Goal: Communication & Community: Share content

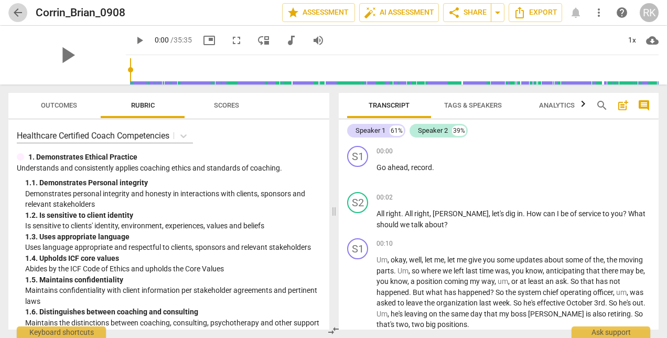
click at [16, 13] on span "arrow_back" at bounding box center [18, 12] width 13 height 13
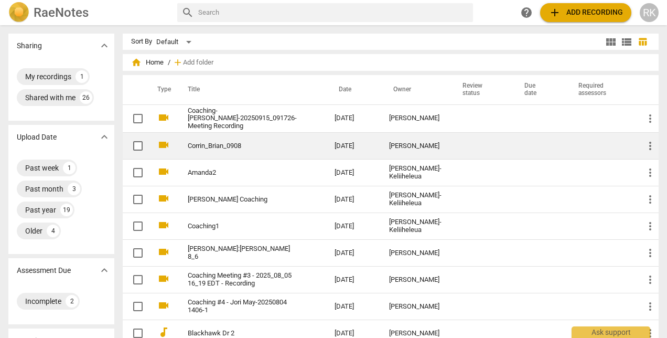
click at [417, 150] on div "[PERSON_NAME]" at bounding box center [415, 146] width 52 height 8
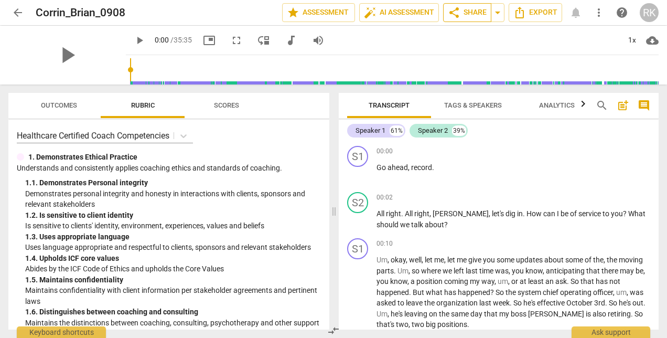
click at [464, 15] on span "share Share" at bounding box center [467, 12] width 39 height 13
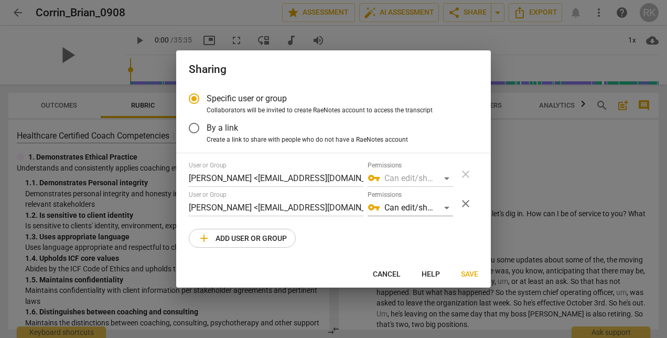
click at [261, 239] on span "add Add user or group" at bounding box center [242, 238] width 89 height 13
radio input "false"
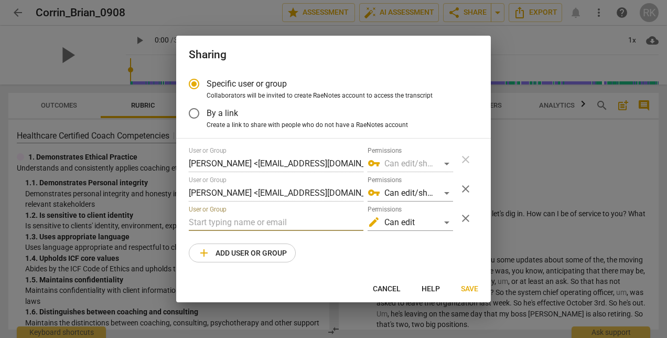
click at [251, 221] on input "text" at bounding box center [276, 222] width 175 height 17
type input "[EMAIL_ADDRESS][DOMAIN_NAME]"
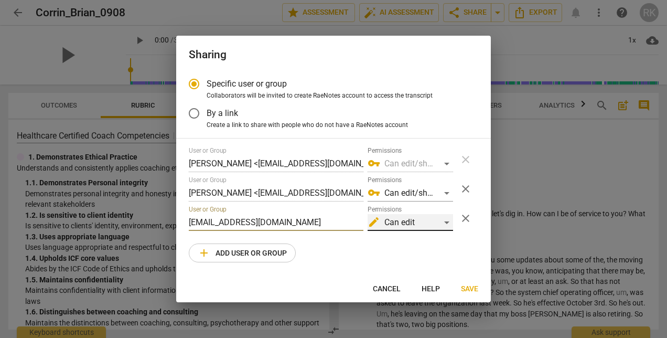
click at [450, 225] on div "edit Can edit" at bounding box center [411, 222] width 86 height 17
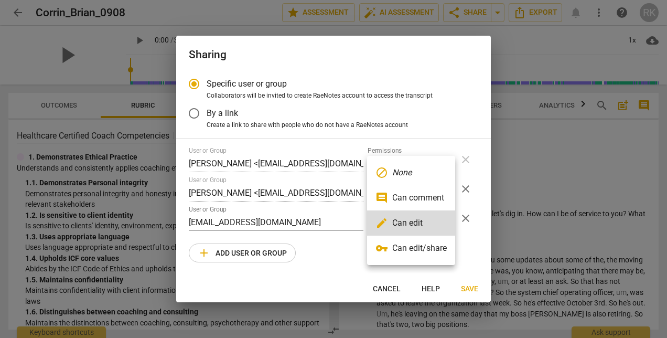
click at [436, 248] on li "vpn_key Can edit/share" at bounding box center [411, 248] width 88 height 25
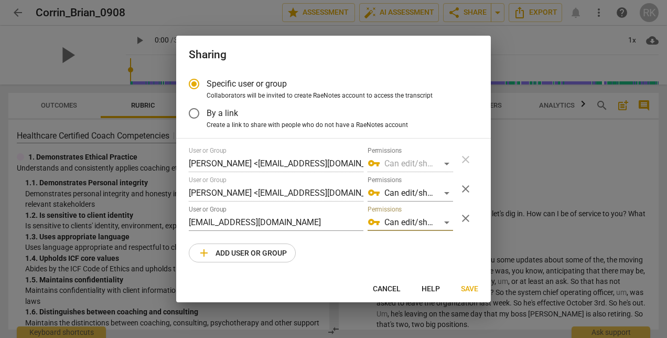
click at [468, 289] on span "Save" at bounding box center [469, 289] width 17 height 10
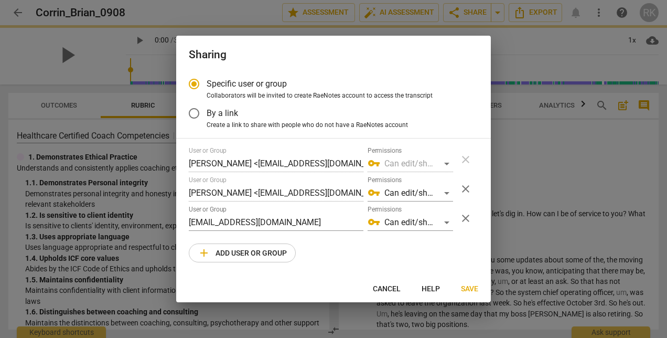
radio input "false"
type input "[PERSON_NAME] <[EMAIL_ADDRESS][DOMAIN_NAME]>"
